Goal: Task Accomplishment & Management: Manage account settings

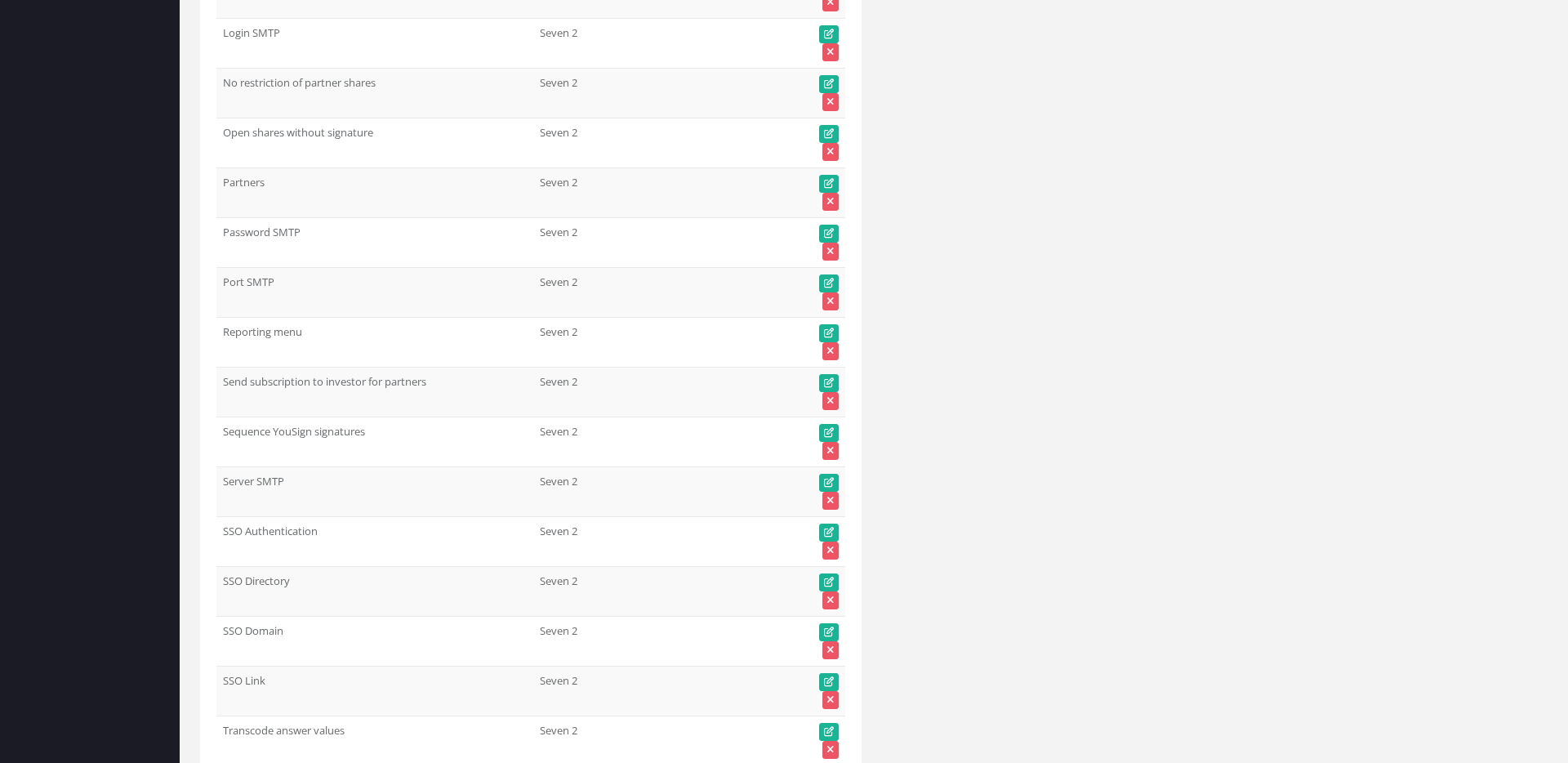
scroll to position [78828, 0]
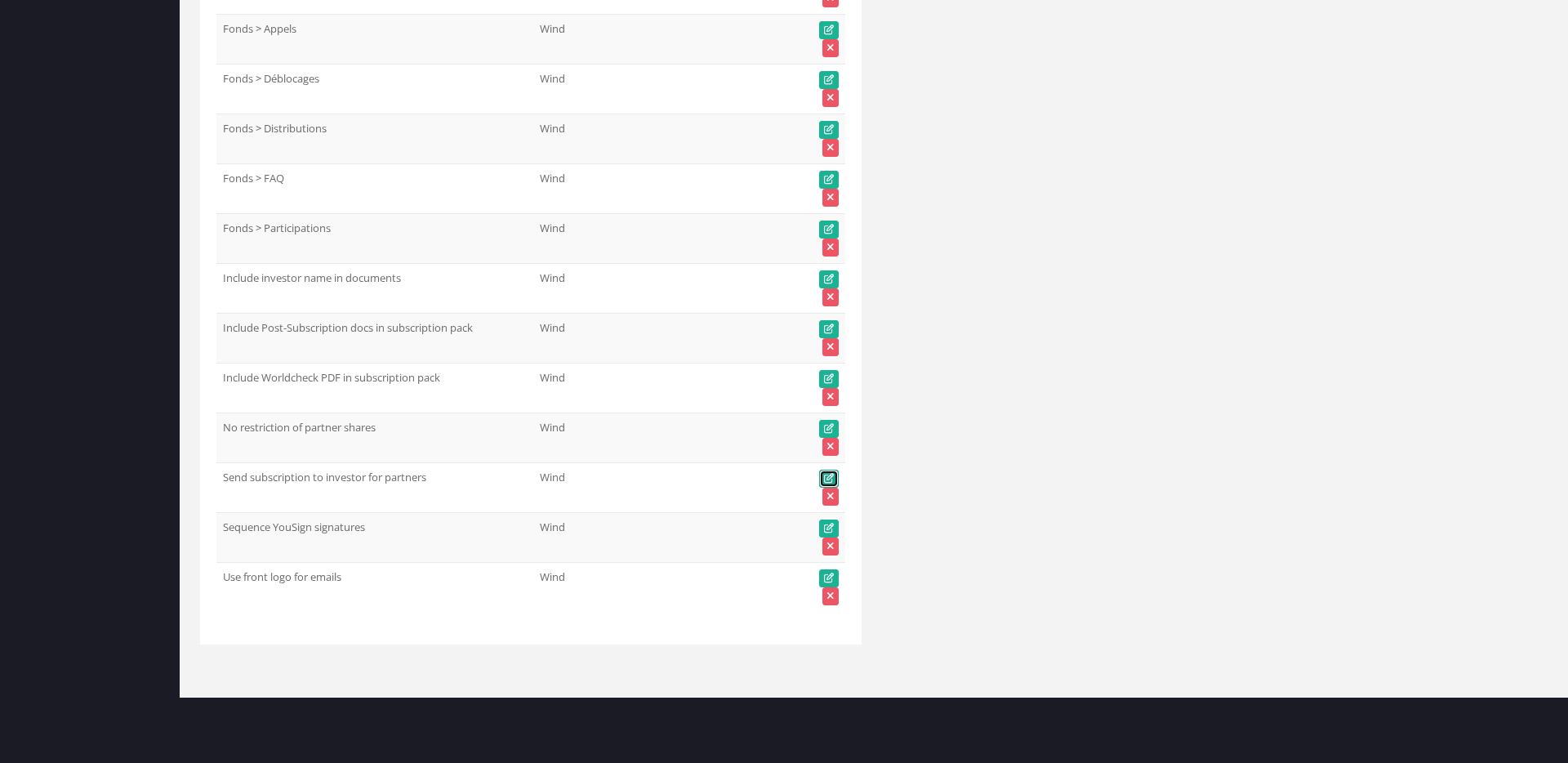
click at [832, 474] on icon at bounding box center [829, 479] width 10 height 10
click at [825, 476] on icon at bounding box center [829, 479] width 10 height 10
click at [830, 477] on icon at bounding box center [829, 479] width 10 height 10
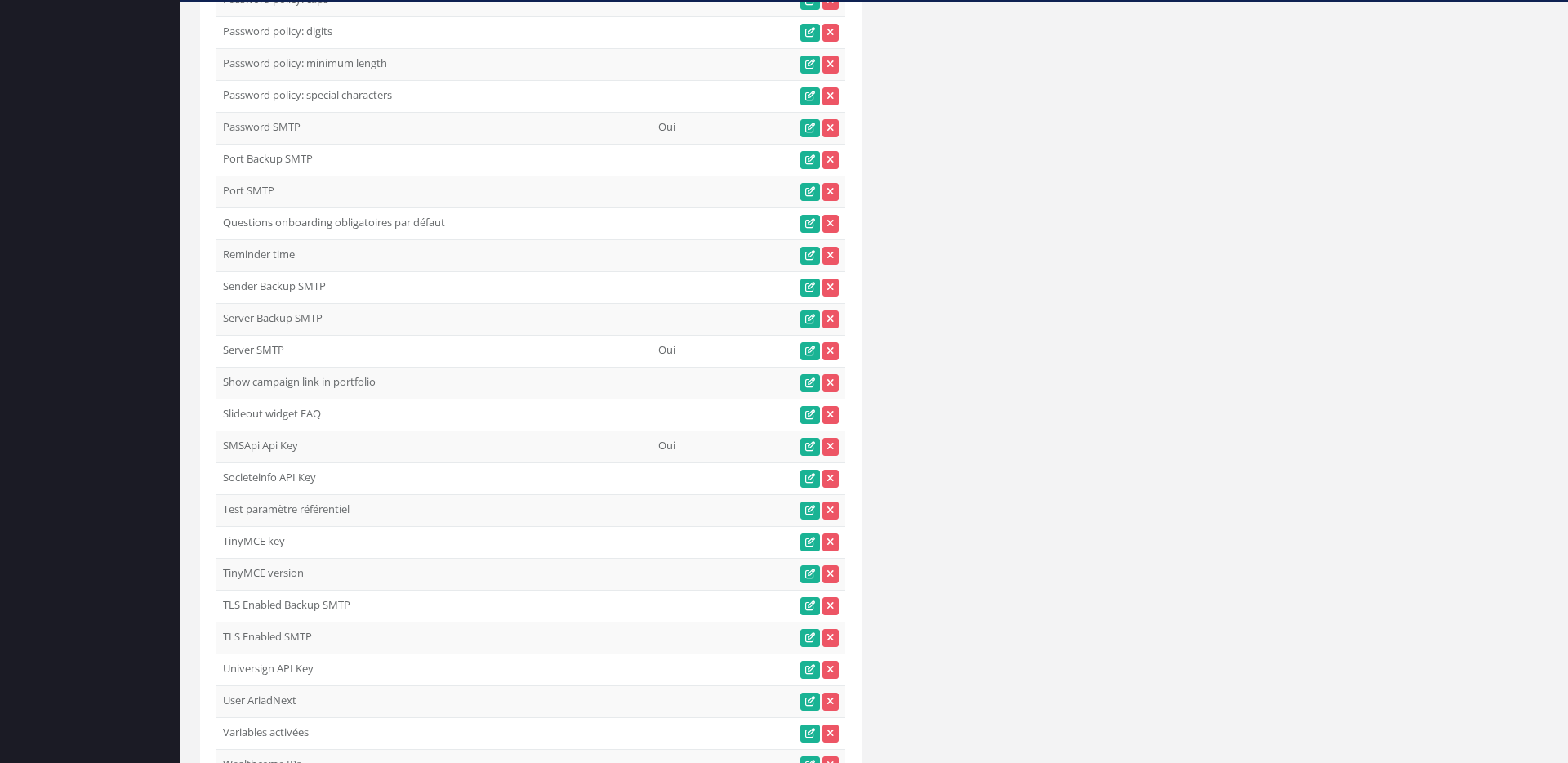
scroll to position [2104, 0]
click at [805, 287] on icon at bounding box center [810, 289] width 10 height 10
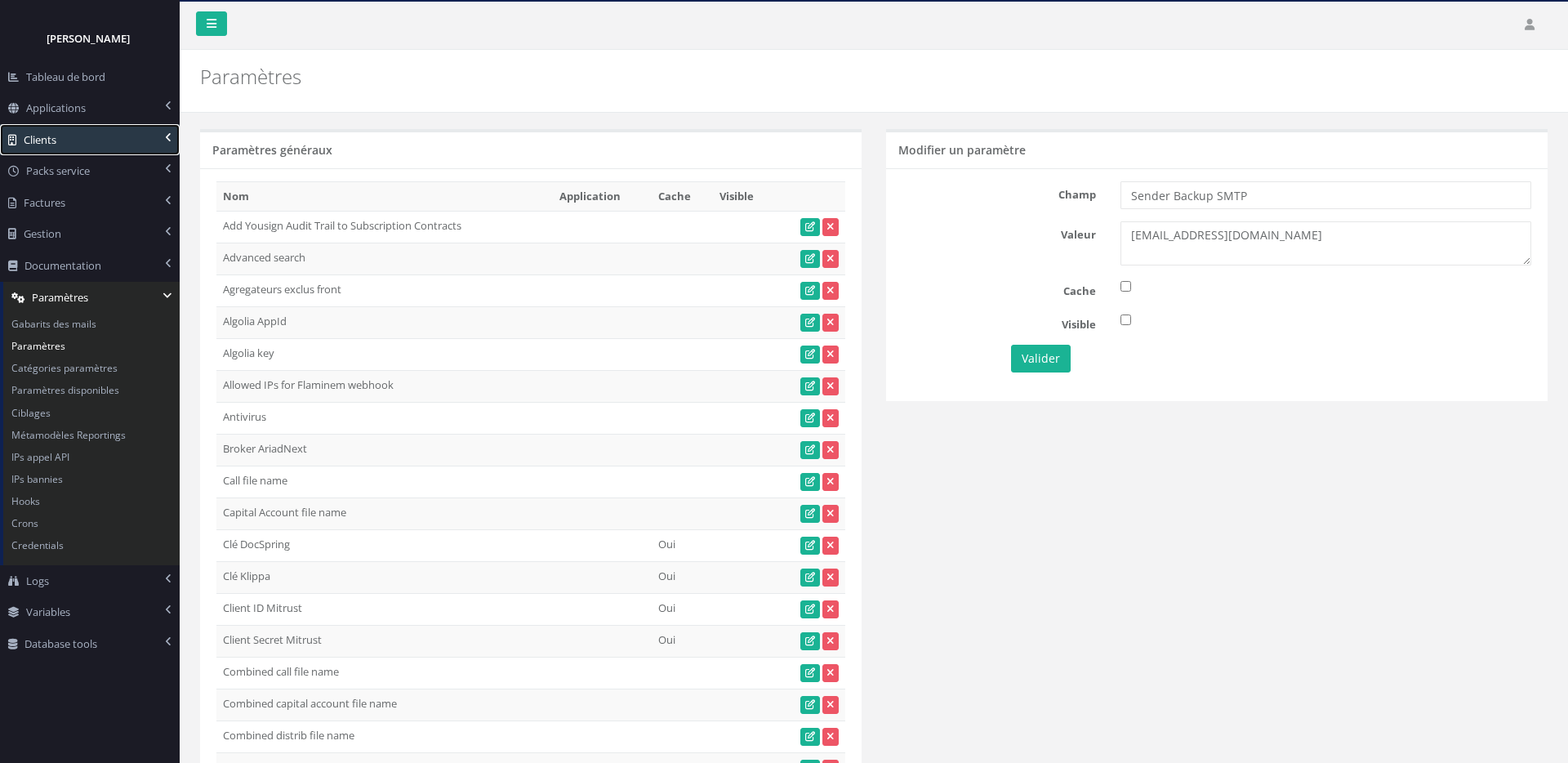
click at [140, 143] on link "Clients" at bounding box center [89, 140] width 179 height 32
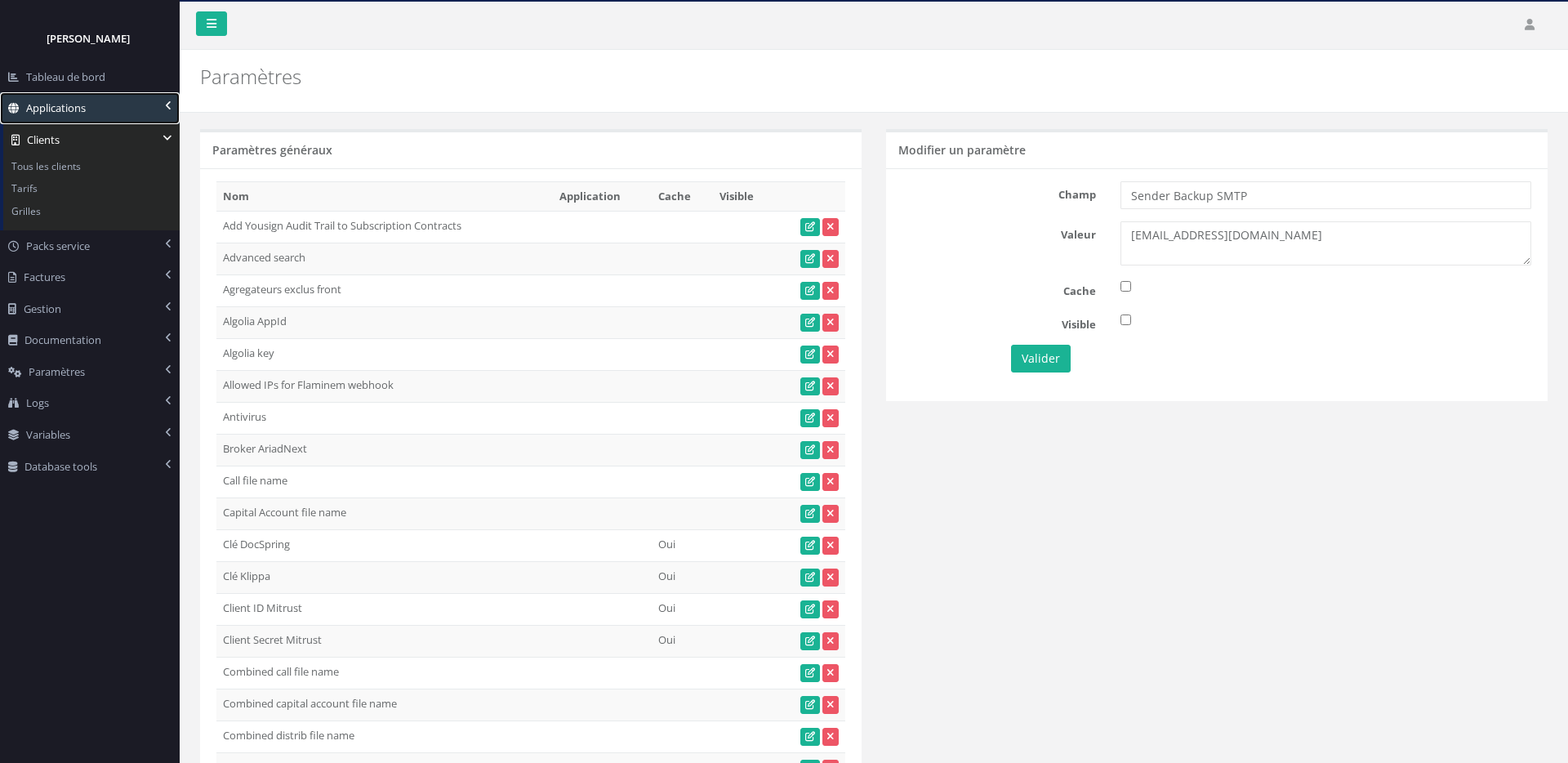
click at [126, 111] on link "Applications" at bounding box center [89, 108] width 179 height 32
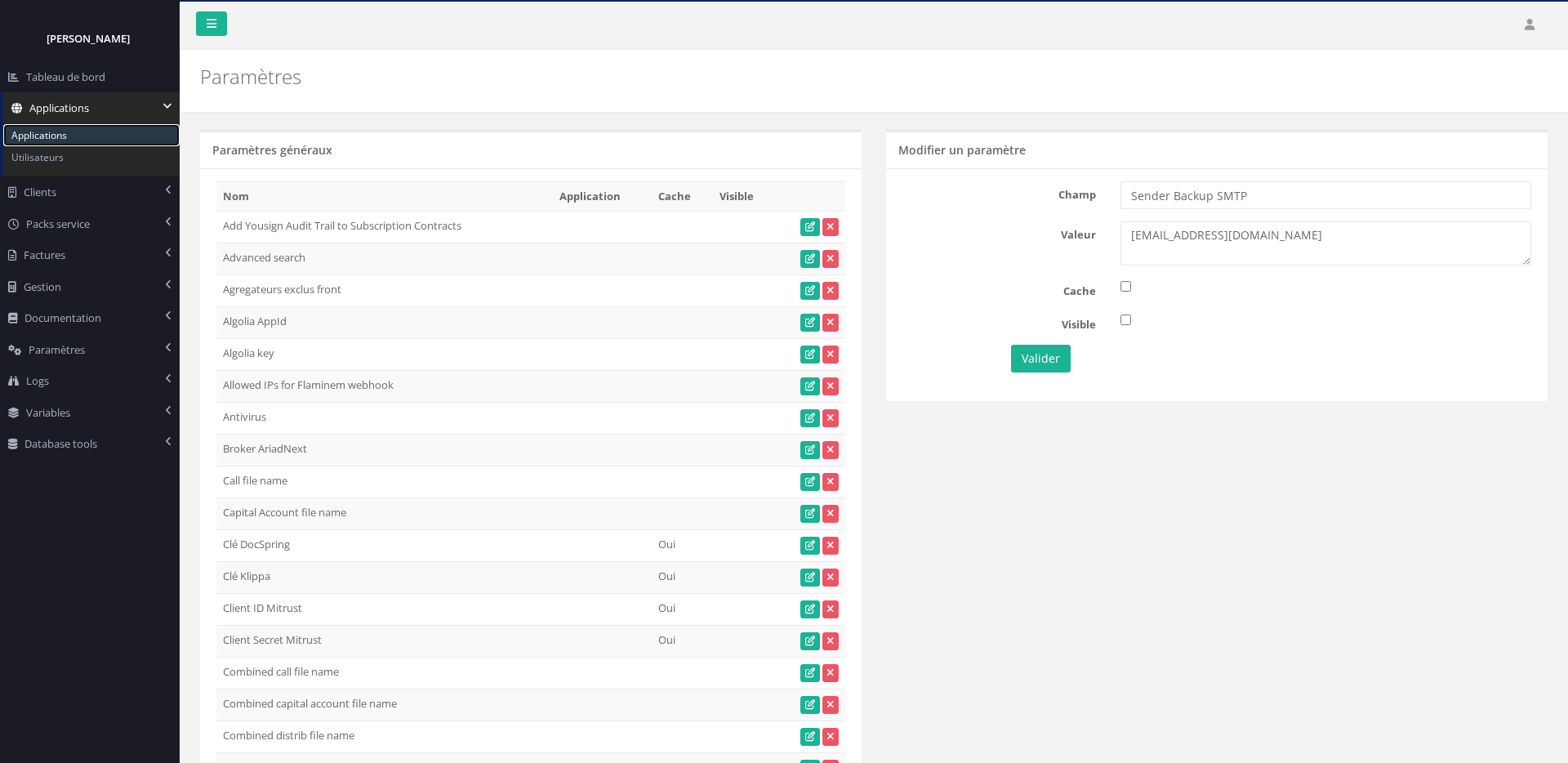
click at [126, 138] on link "Applications" at bounding box center [91, 135] width 176 height 22
